Goal: Navigation & Orientation: Find specific page/section

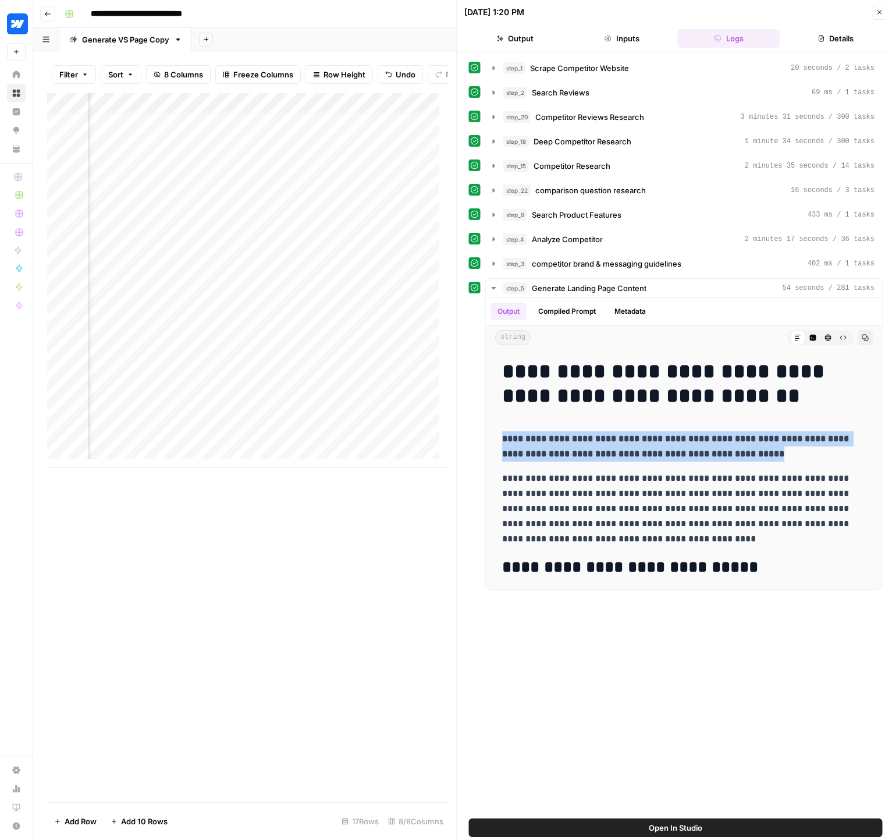
scroll to position [9, 177]
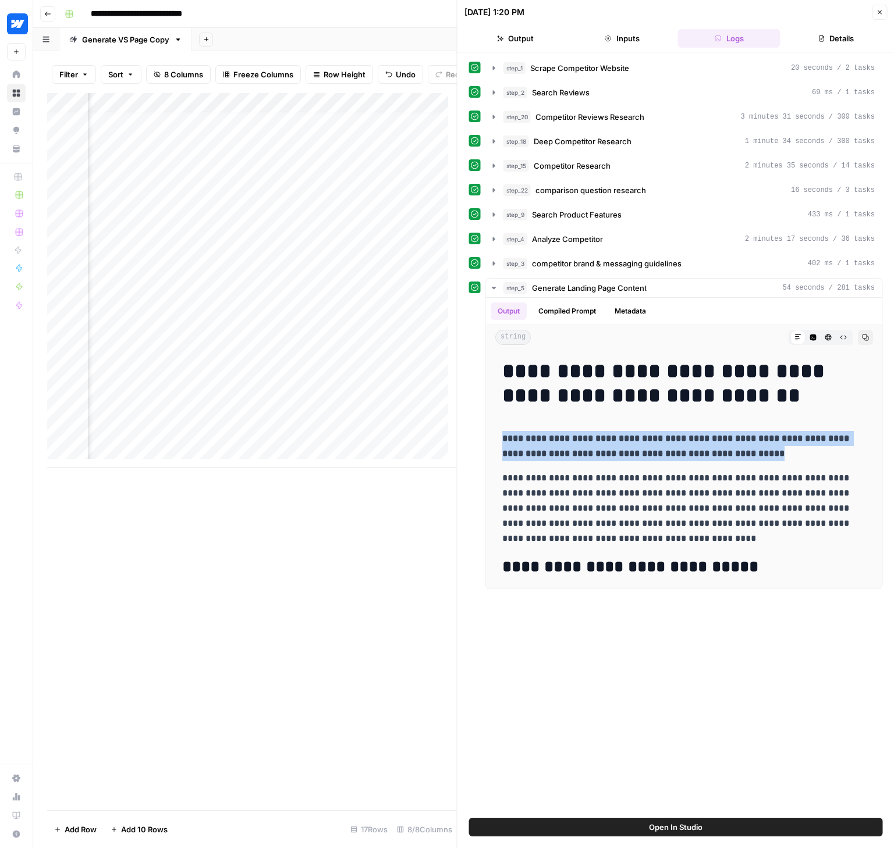
click at [880, 16] on button "Close" at bounding box center [879, 12] width 15 height 15
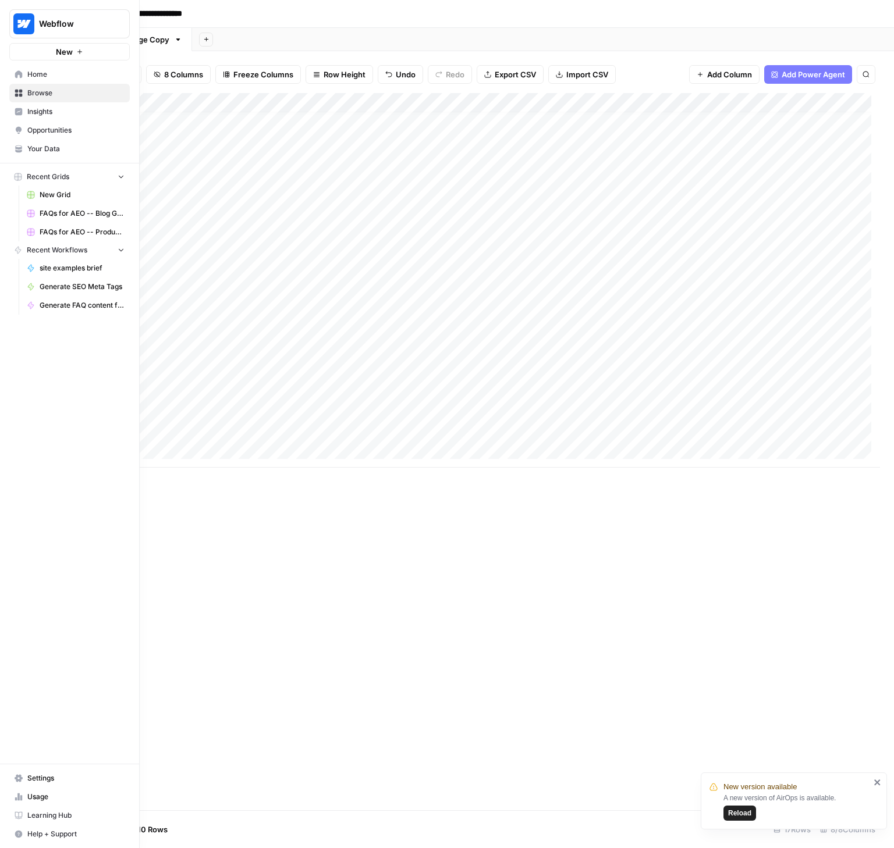
click at [27, 77] on link "Home" at bounding box center [69, 74] width 120 height 19
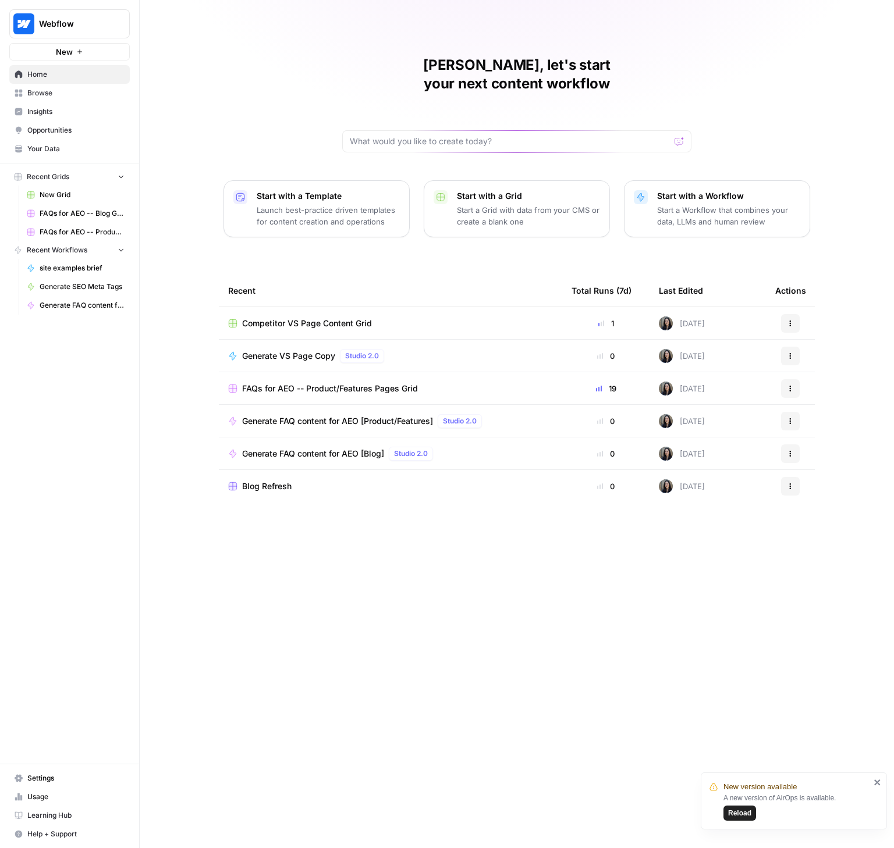
click at [729, 815] on span "Reload" at bounding box center [739, 813] width 23 height 10
